Goal: Task Accomplishment & Management: Manage account settings

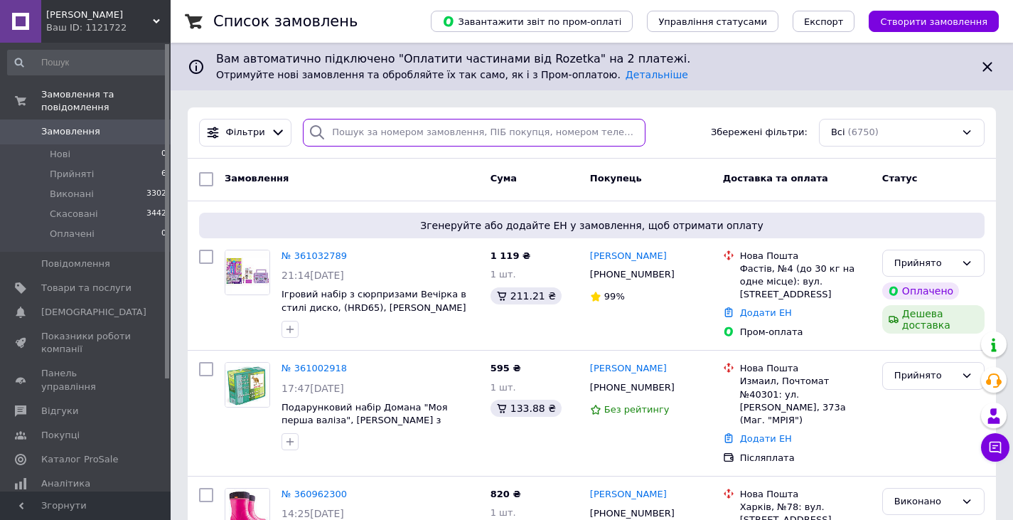
click at [365, 140] on input "search" at bounding box center [474, 133] width 343 height 28
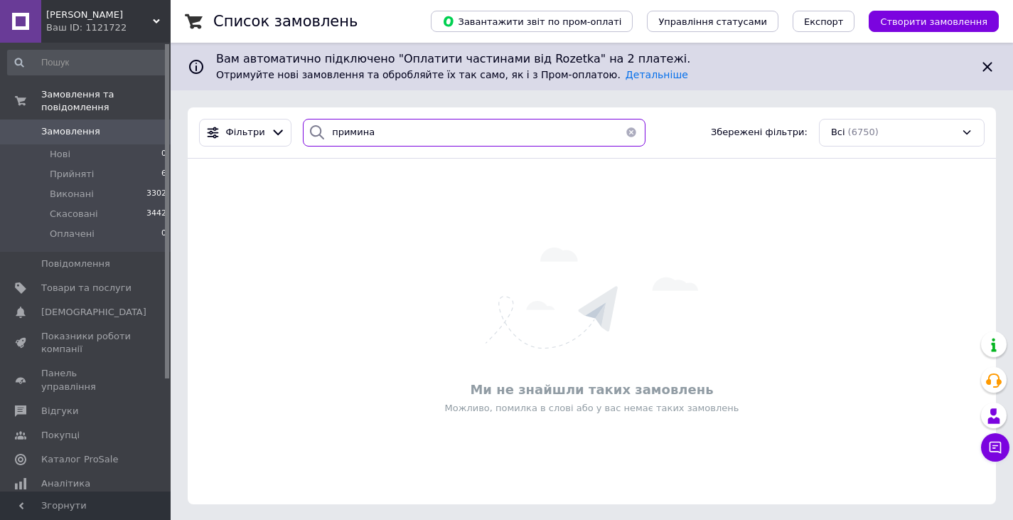
click at [376, 132] on input "примина" at bounding box center [474, 133] width 343 height 28
type input "прим"
drag, startPoint x: 346, startPoint y: 134, endPoint x: 307, endPoint y: 135, distance: 39.1
click at [312, 135] on div "прим" at bounding box center [474, 133] width 343 height 28
click at [111, 125] on span "Замовлення" at bounding box center [86, 131] width 90 height 13
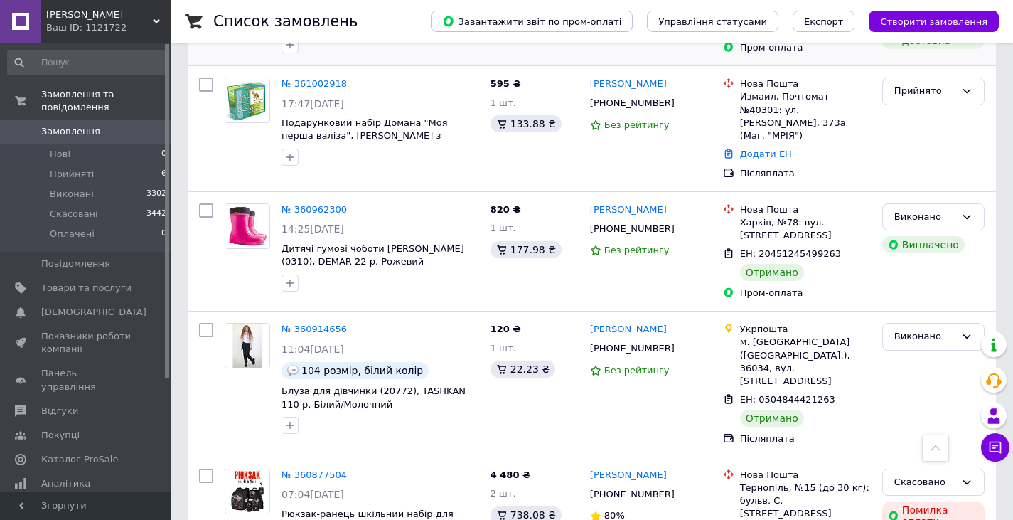
scroll to position [498, 0]
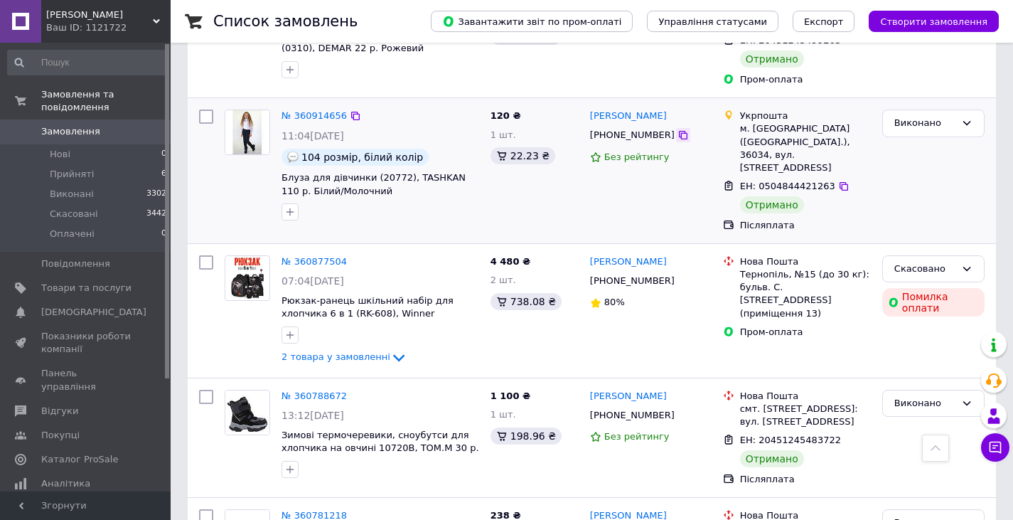
click at [677, 129] on icon at bounding box center [682, 134] width 11 height 11
click at [992, 448] on icon at bounding box center [995, 447] width 14 height 14
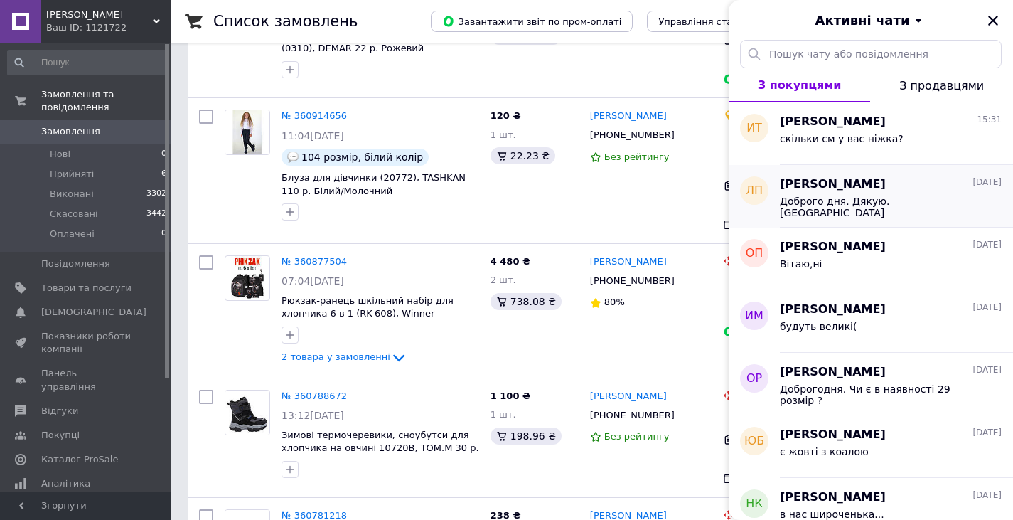
click at [866, 181] on span "[PERSON_NAME]" at bounding box center [833, 184] width 106 height 16
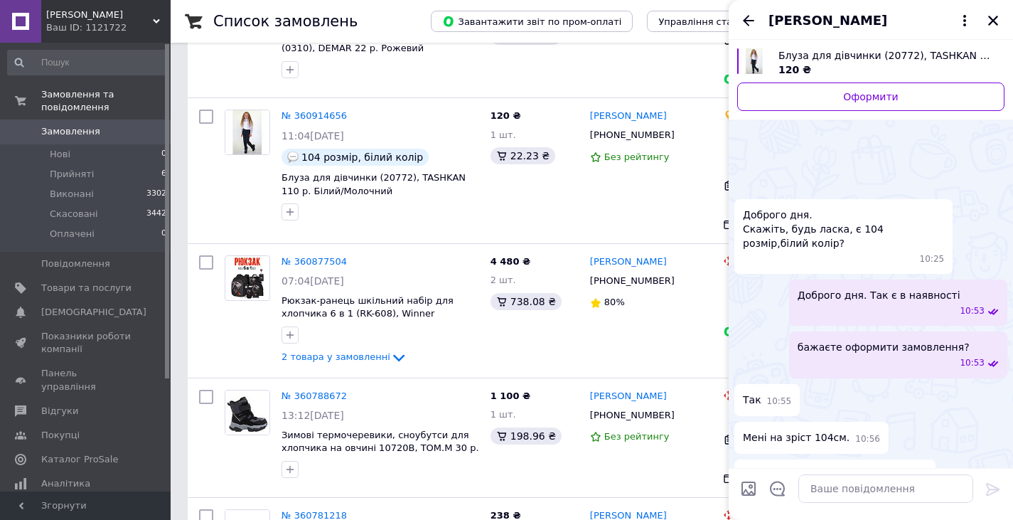
scroll to position [1442, 0]
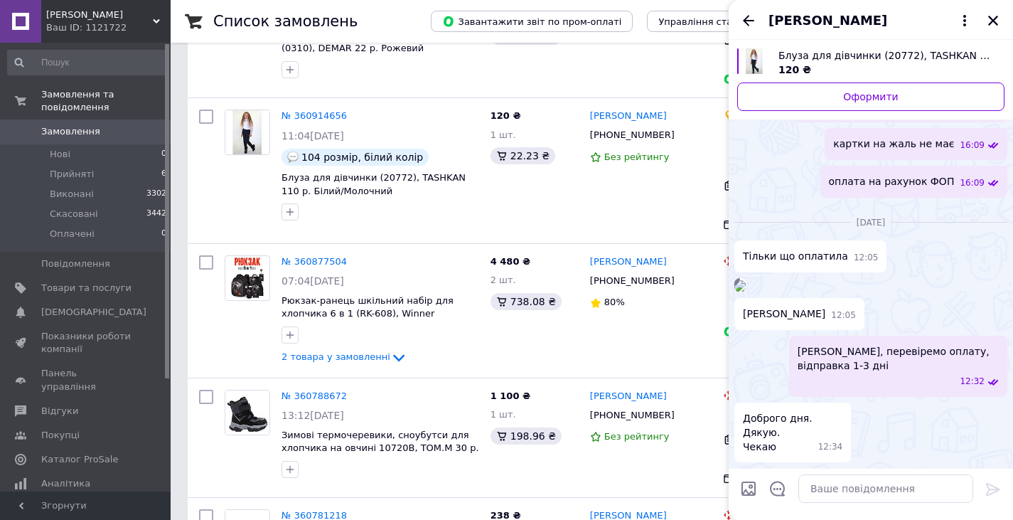
click at [746, 280] on img at bounding box center [739, 285] width 11 height 11
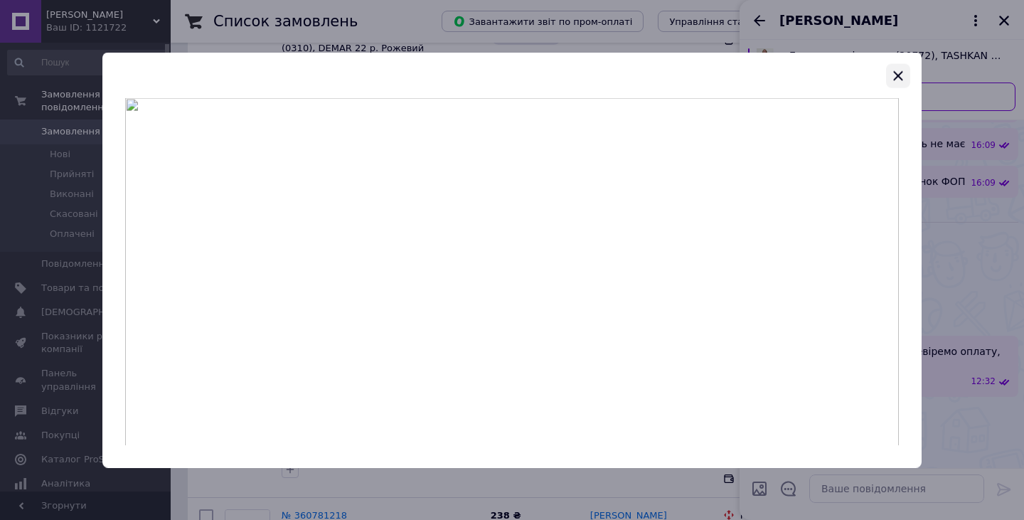
click at [900, 74] on icon "button" at bounding box center [897, 75] width 9 height 9
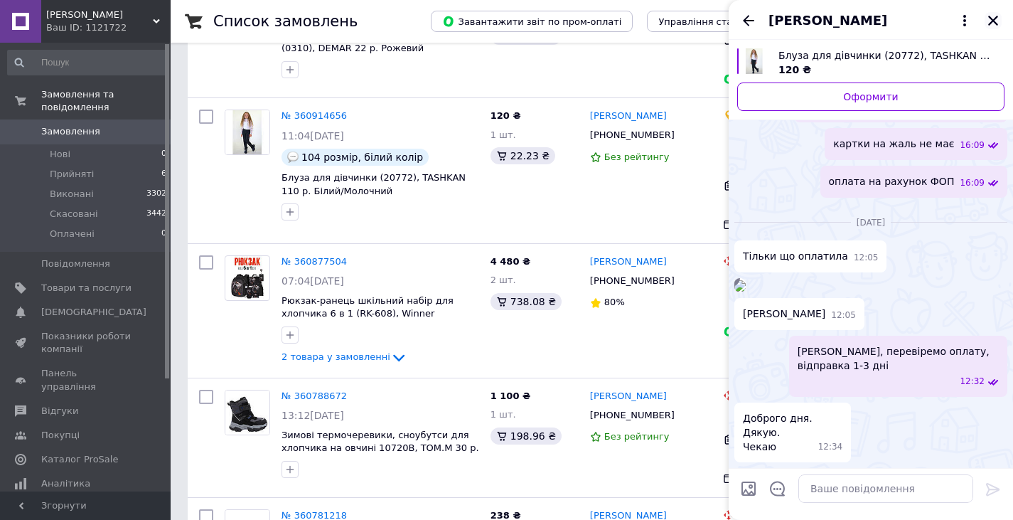
click at [992, 25] on icon "Закрити" at bounding box center [993, 20] width 13 height 13
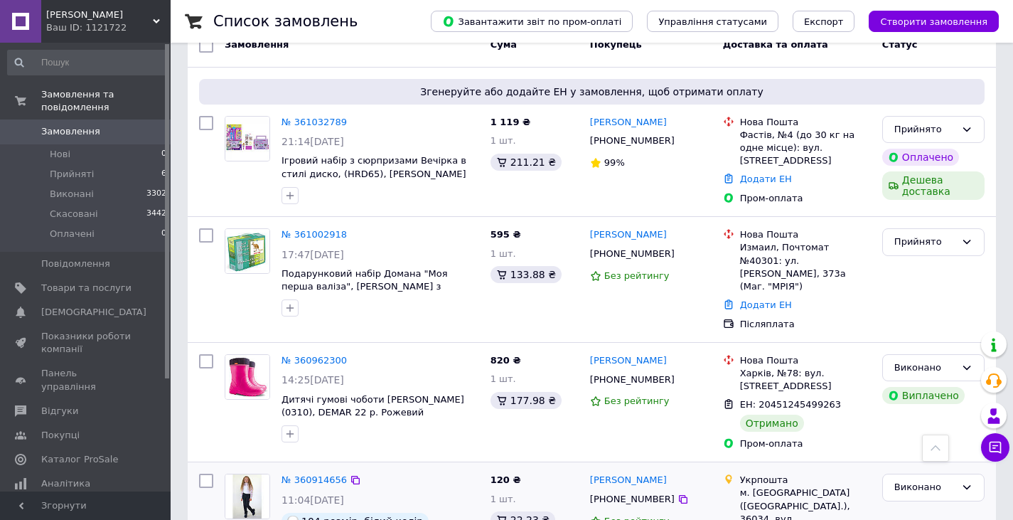
scroll to position [0, 0]
